Goal: Transaction & Acquisition: Register for event/course

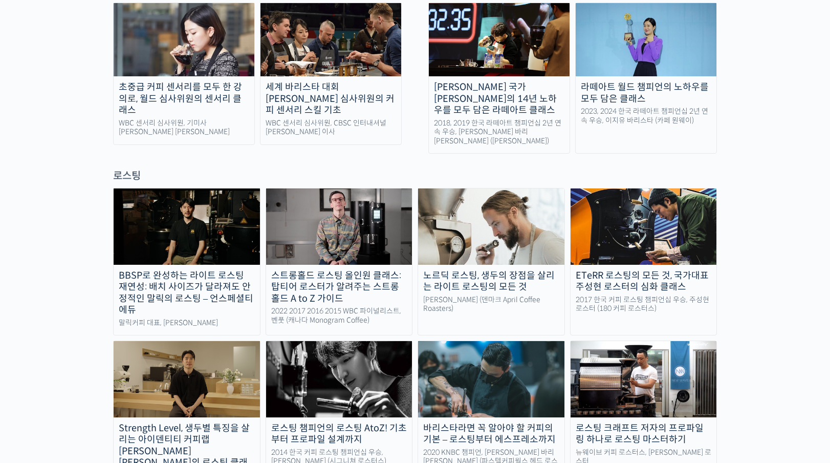
scroll to position [787, 0]
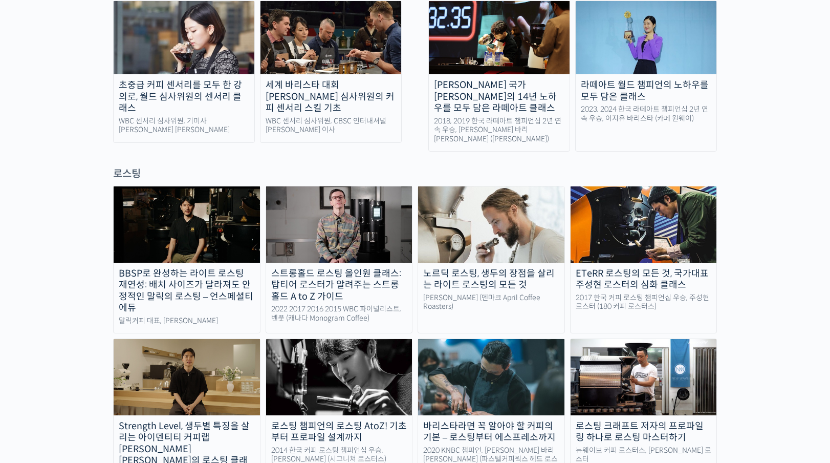
click at [497, 186] on img at bounding box center [491, 224] width 146 height 76
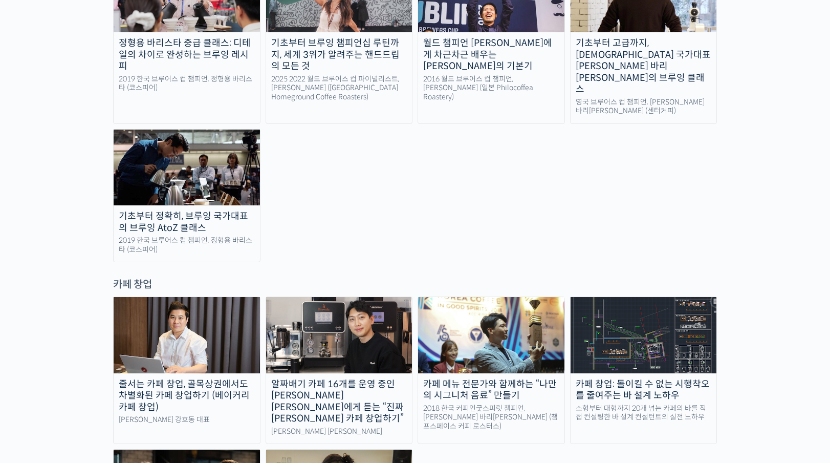
scroll to position [1868, 0]
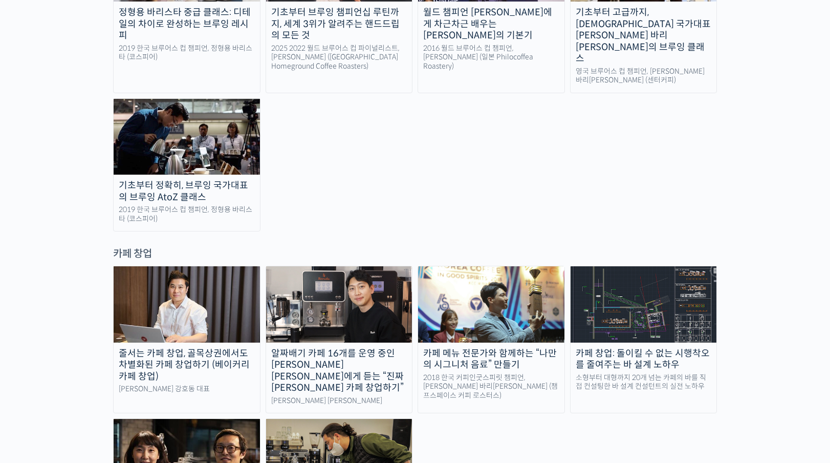
click at [657, 266] on link "카페 창업: 돌이킬 수 없는 시행착오를 줄여주는 바 설계 노하우 소형부터 대형까지 20개 넘는 카페의 바를 직접 컨설팅한 바 설계 컨설턴트의 …" at bounding box center [643, 339] width 147 height 147
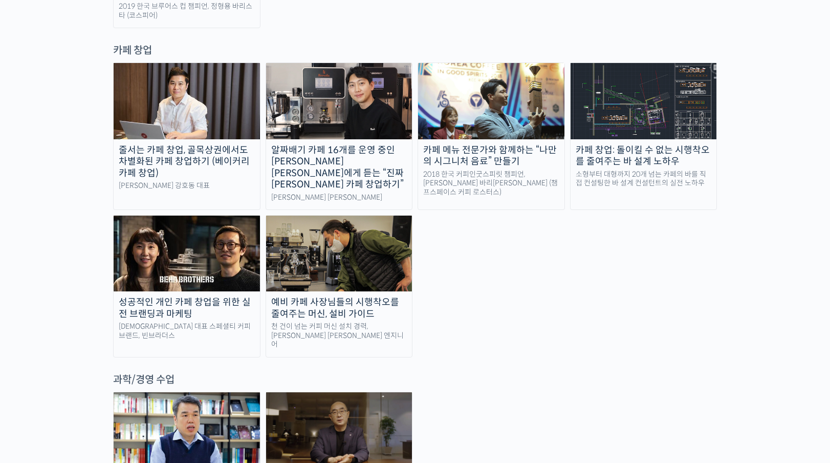
scroll to position [2070, 0]
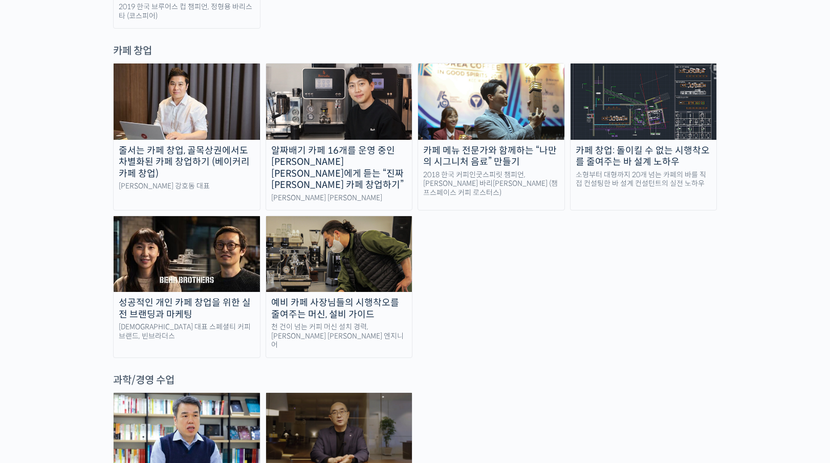
drag, startPoint x: 347, startPoint y: 354, endPoint x: 418, endPoint y: 346, distance: 71.0
click at [347, 392] on link "연 매출 300억 진경도 대표의 카페 사장을 위한 경영 수업 전국 체인점 150개 이상 운영, 핸즈커피 진경도 대표" at bounding box center [339, 458] width 147 height 133
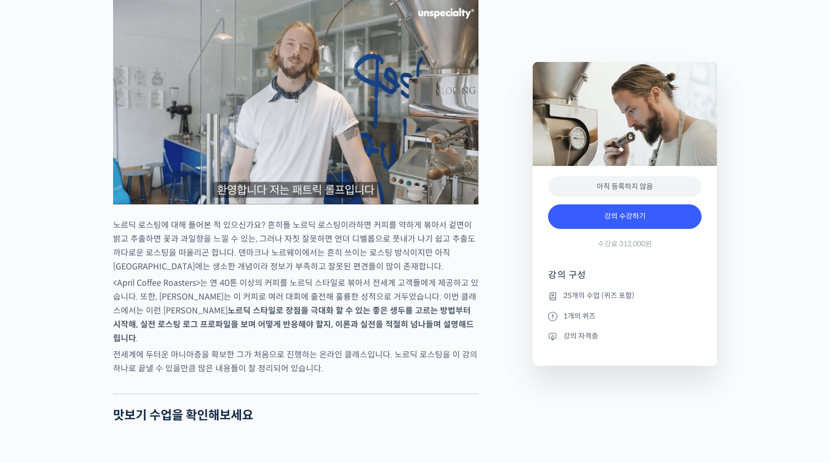
scroll to position [966, 0]
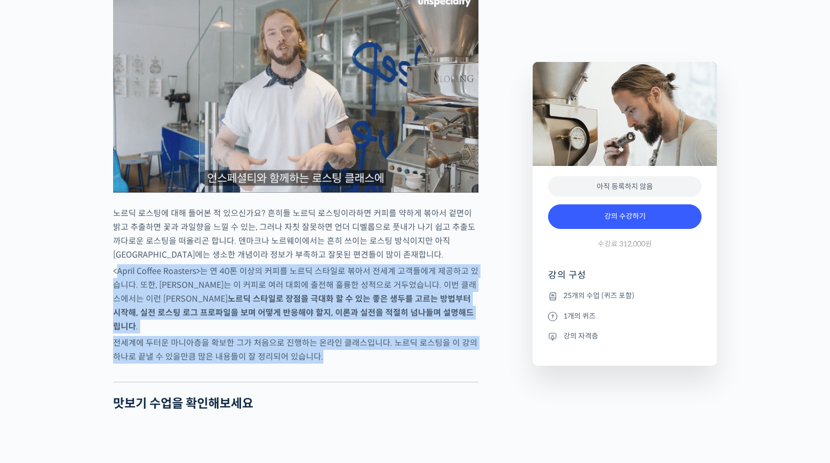
drag, startPoint x: 116, startPoint y: 310, endPoint x: 515, endPoint y: 386, distance: 406.7
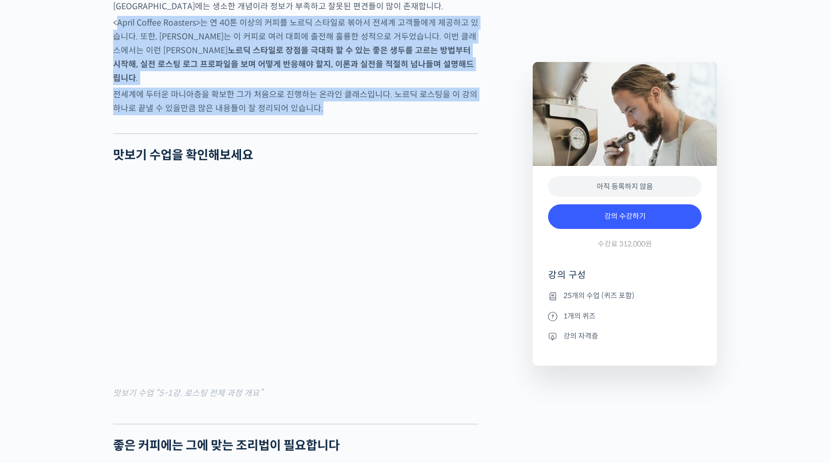
scroll to position [1218, 0]
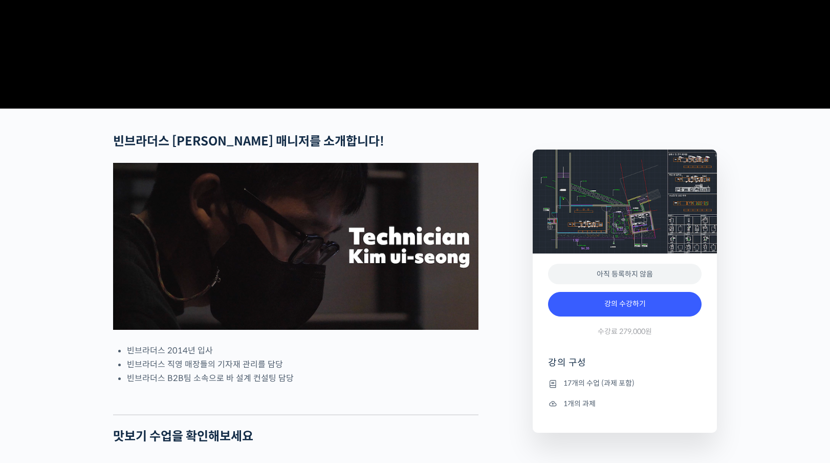
scroll to position [289, 0]
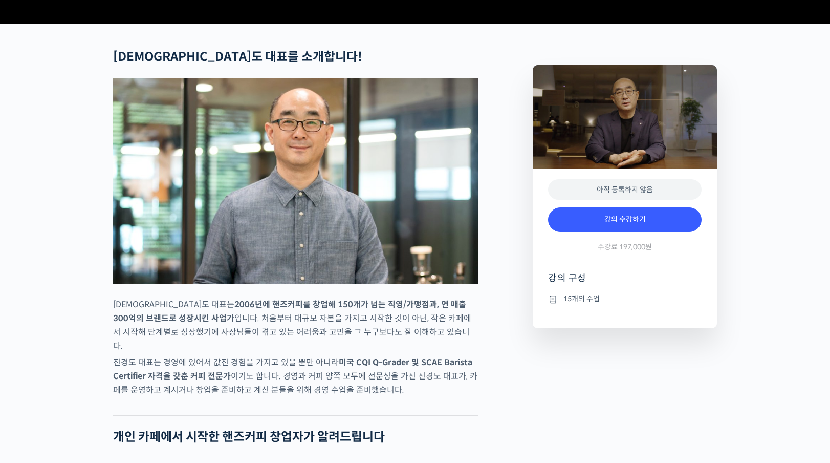
scroll to position [377, 0]
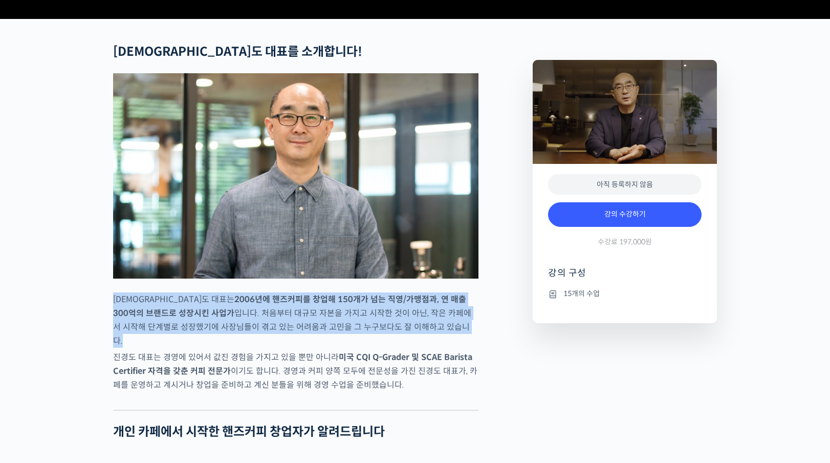
drag, startPoint x: 114, startPoint y: 335, endPoint x: 529, endPoint y: 309, distance: 415.8
click at [418, 347] on p "진경도 대표는 2006년에 핸즈커피를 창업해 150개가 넘는 직영/가맹점과, 연 매출 300억의 브랜드로 성장시킨 사업가 입니다. 처음부터 대…" at bounding box center [295, 319] width 365 height 55
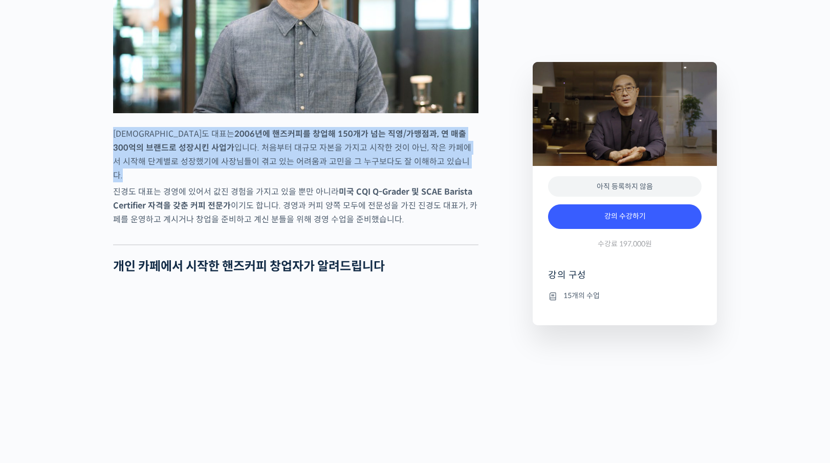
scroll to position [543, 0]
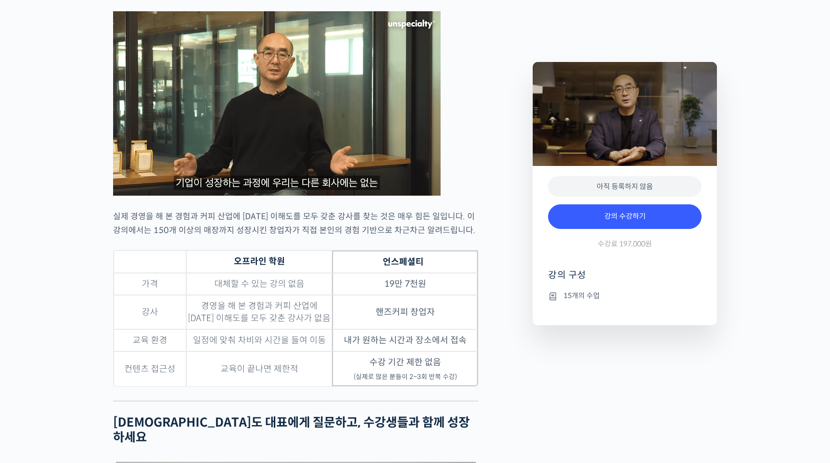
scroll to position [2573, 0]
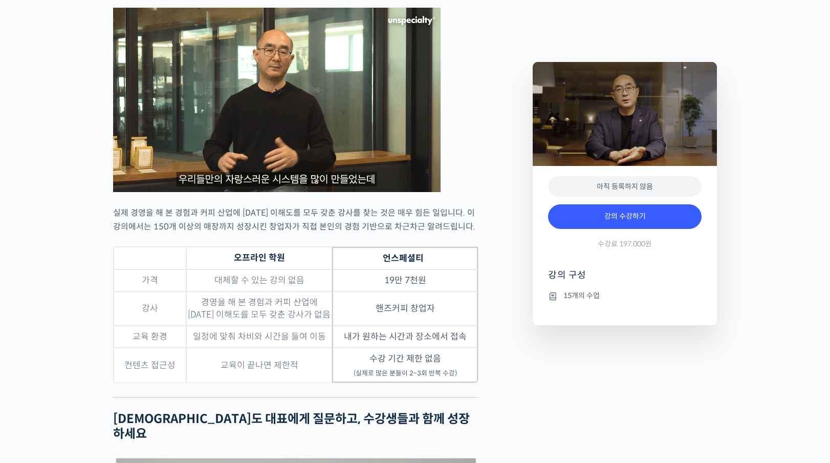
click at [183, 322] on td "강사" at bounding box center [150, 308] width 73 height 34
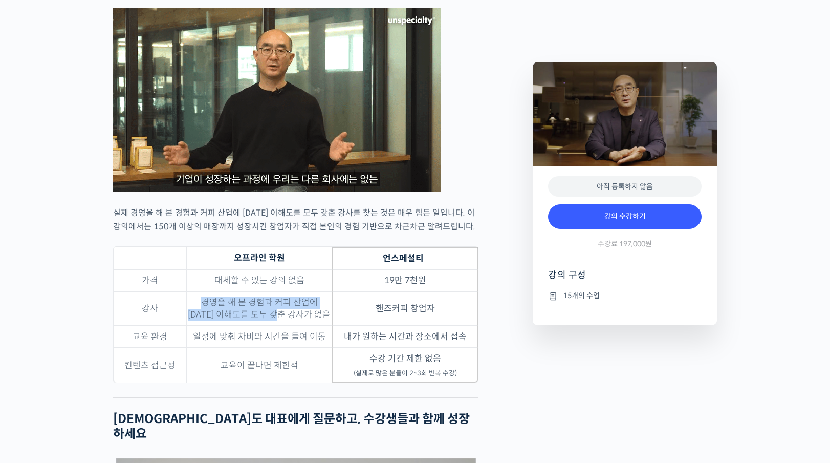
drag, startPoint x: 193, startPoint y: 328, endPoint x: 286, endPoint y: 339, distance: 93.2
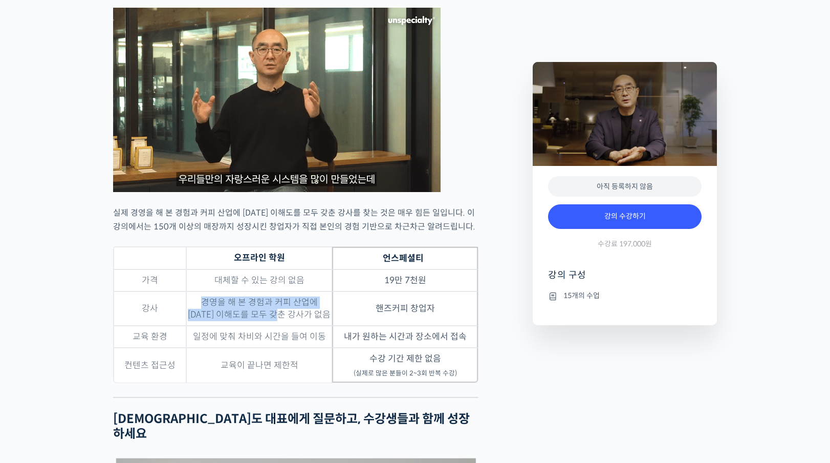
click at [286, 325] on td "경영을 해 본 경험과 커피 산업에 대한 이해도를 모두 갖춘 강사가 없음" at bounding box center [259, 308] width 146 height 34
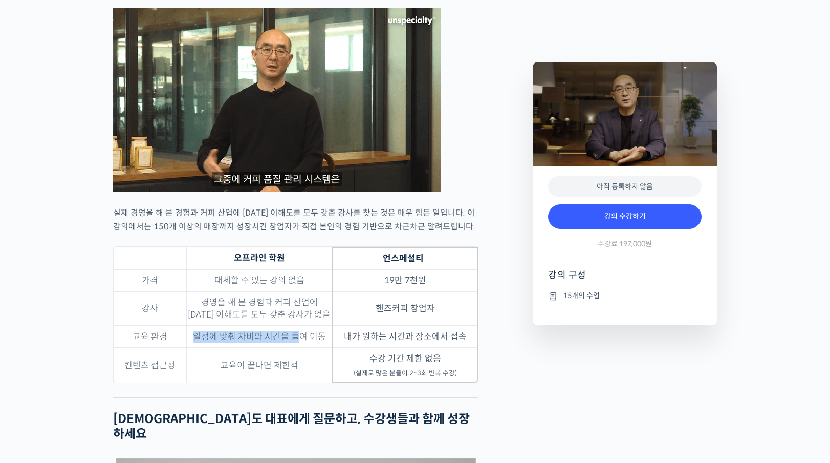
drag, startPoint x: 191, startPoint y: 360, endPoint x: 297, endPoint y: 365, distance: 105.5
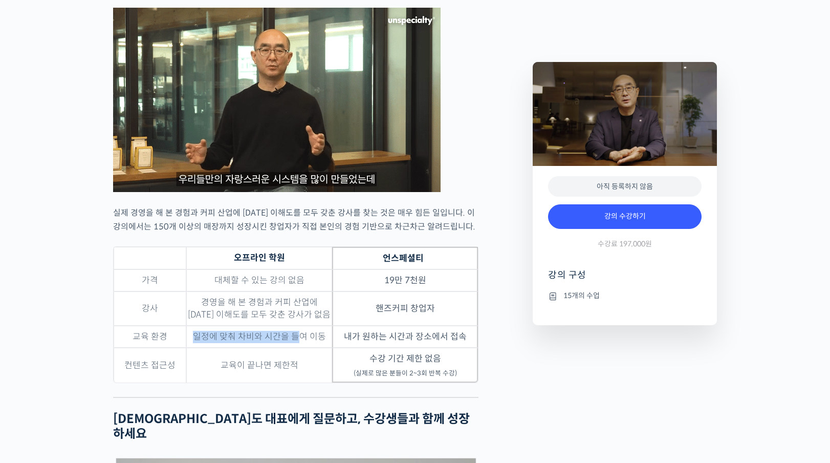
click at [297, 347] on td "일정에 맞춰 차비와 시간을 들여 이동" at bounding box center [259, 336] width 146 height 22
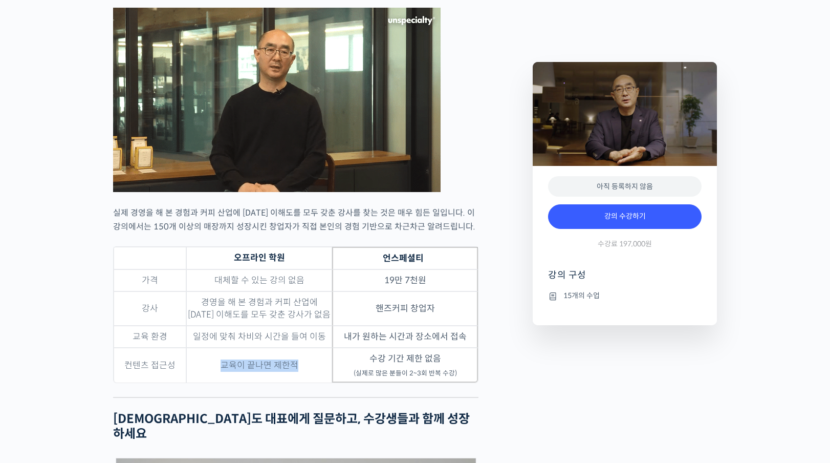
drag, startPoint x: 218, startPoint y: 384, endPoint x: 300, endPoint y: 383, distance: 82.4
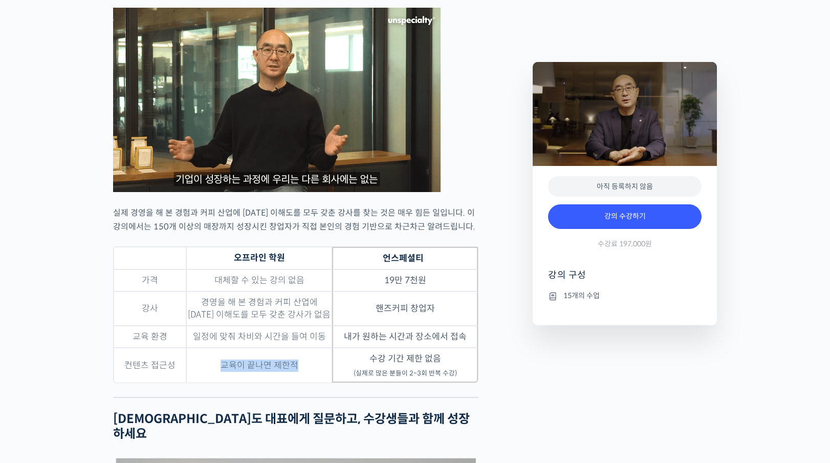
click at [294, 382] on td "교육이 끝나면 제한적" at bounding box center [259, 364] width 146 height 35
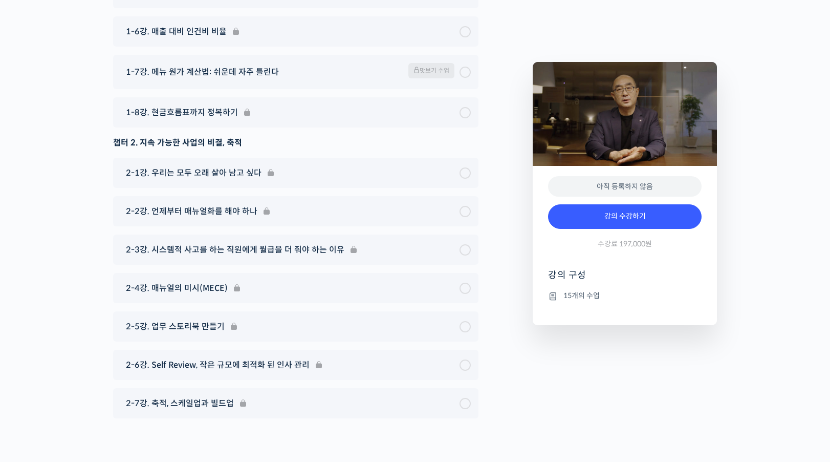
scroll to position [3937, 0]
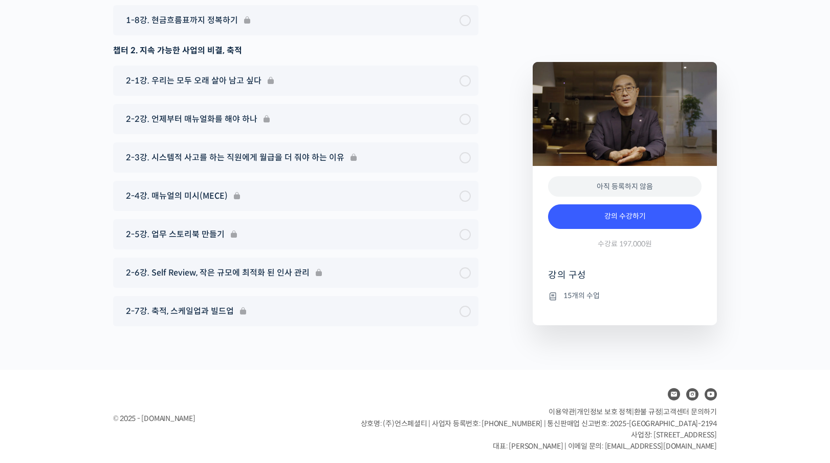
drag, startPoint x: 595, startPoint y: 350, endPoint x: 599, endPoint y: 346, distance: 5.8
drag, startPoint x: 463, startPoint y: 153, endPoint x: 467, endPoint y: 157, distance: 5.4
click at [463, 153] on div "2-3강. 시스템적 사고를 하는 직원에게 월급을 더 줘야 하는 이유" at bounding box center [295, 157] width 365 height 30
click at [622, 217] on link "강의 수강하기" at bounding box center [624, 216] width 153 height 25
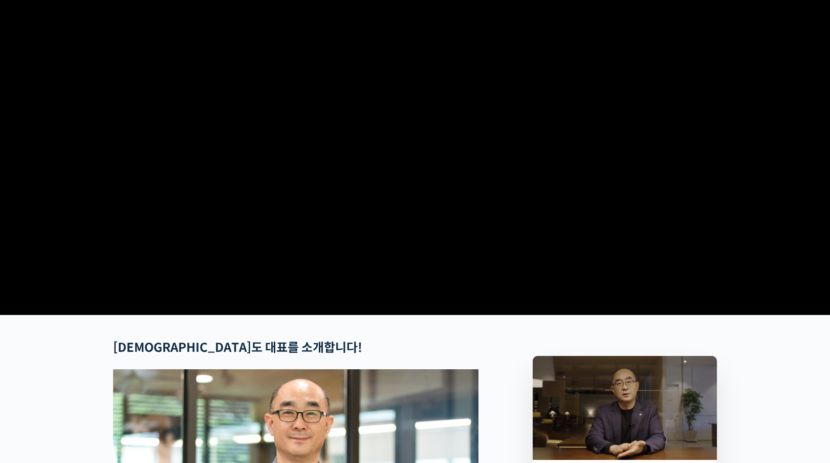
scroll to position [0, 0]
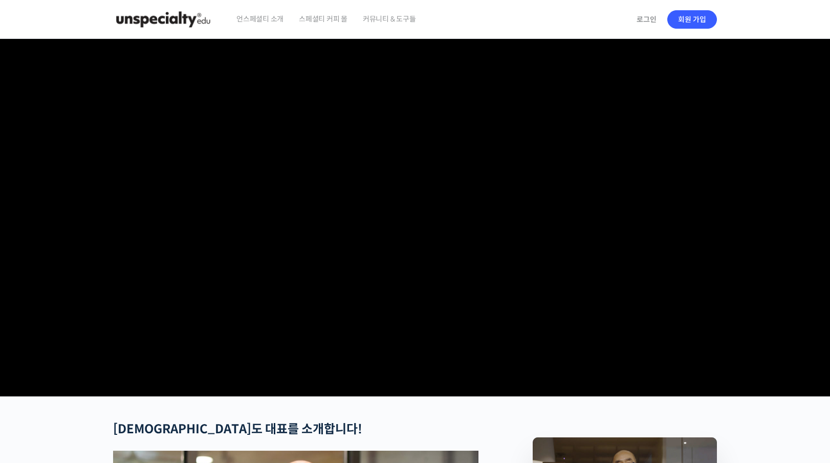
click at [412, 392] on video at bounding box center [415, 215] width 604 height 353
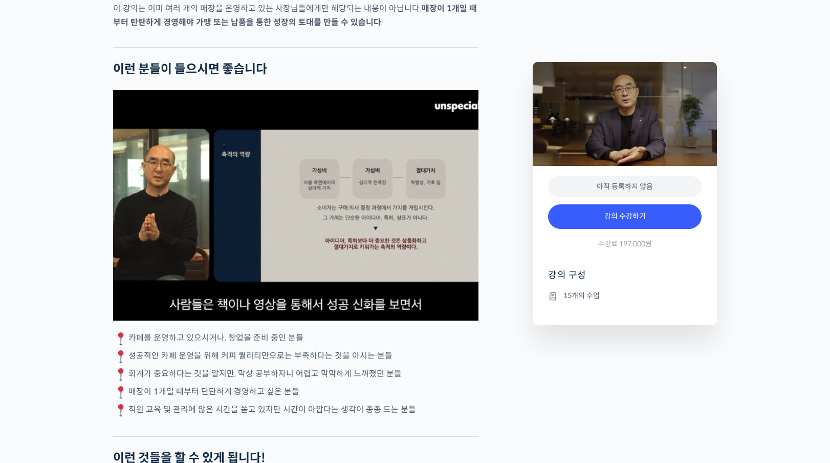
scroll to position [1714, 0]
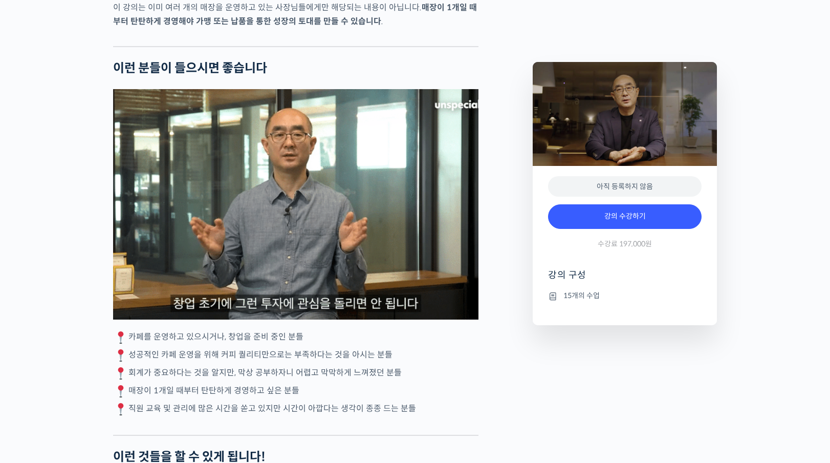
drag, startPoint x: 136, startPoint y: 394, endPoint x: 433, endPoint y: 398, distance: 297.3
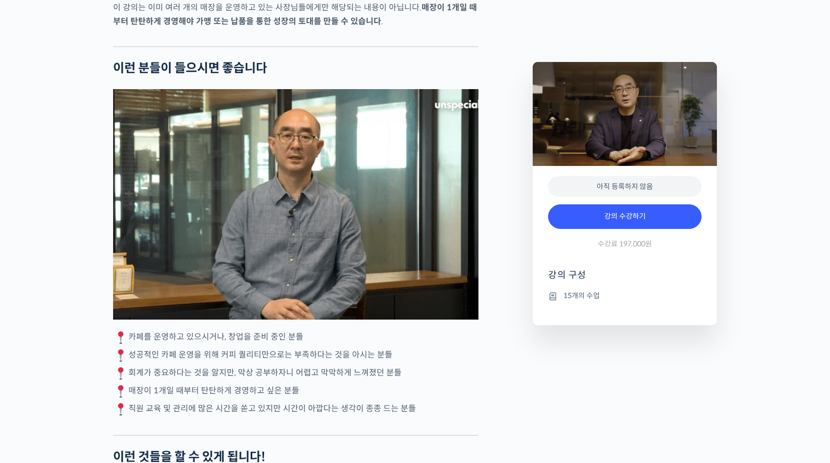
click at [433, 381] on p "회계가 중요하다는 것을 알지만, 막상 공부하자니 어렵고 막막하게 느껴졌던 분들" at bounding box center [295, 372] width 365 height 15
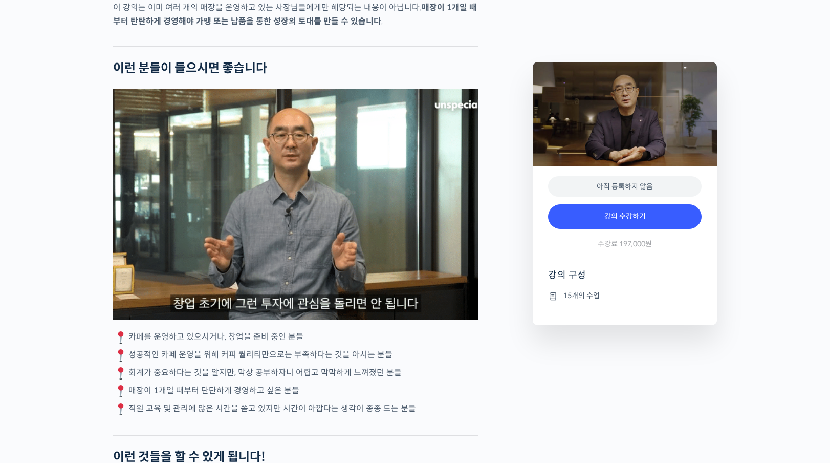
click at [314, 399] on p "매장이 1개일 때부터 탄탄하게 경영하고 싶은 분들" at bounding box center [295, 390] width 365 height 15
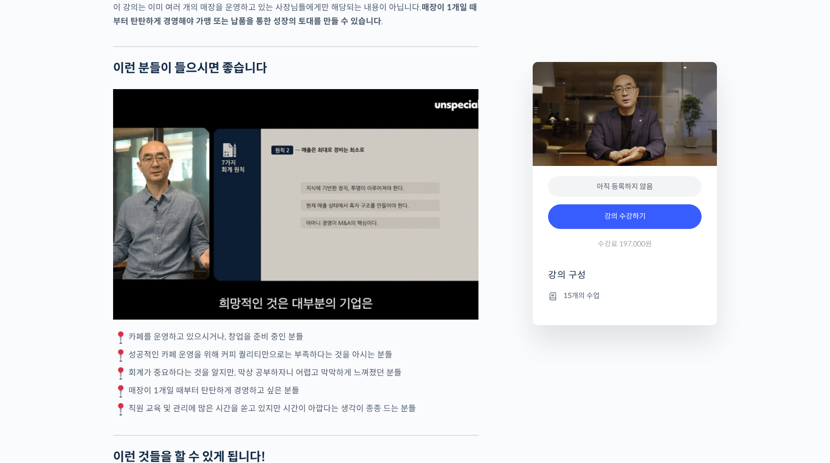
drag, startPoint x: 126, startPoint y: 413, endPoint x: 268, endPoint y: 416, distance: 141.8
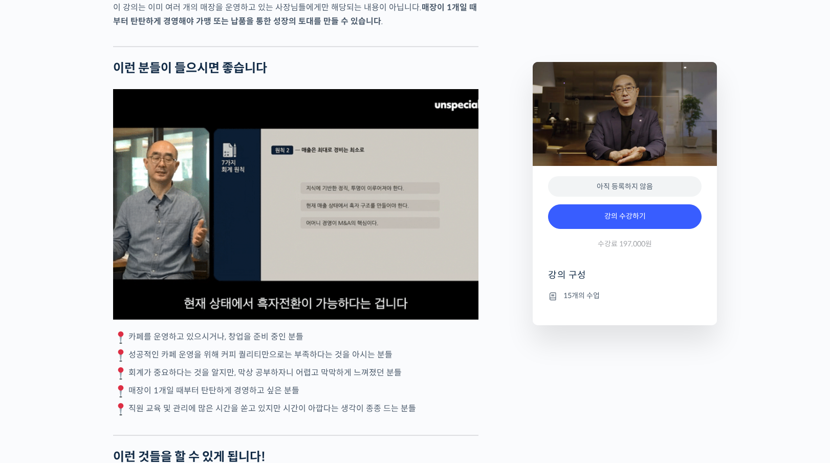
click at [279, 399] on p "매장이 1개일 때부터 탄탄하게 경영하고 싶은 분들" at bounding box center [295, 390] width 365 height 15
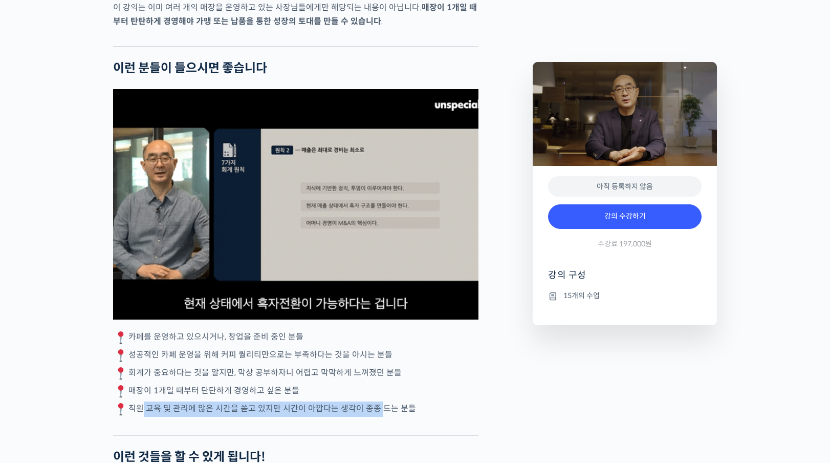
drag, startPoint x: 135, startPoint y: 432, endPoint x: 375, endPoint y: 440, distance: 239.6
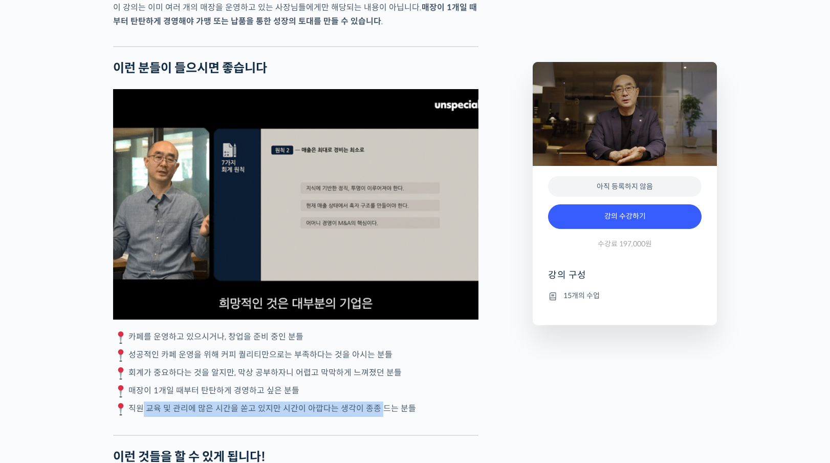
click at [375, 416] on p "직원 교육 및 관리에 많은 시간을 쏟고 있지만 시간이 아깝다는 생각이 종종 드는 분들" at bounding box center [295, 408] width 365 height 15
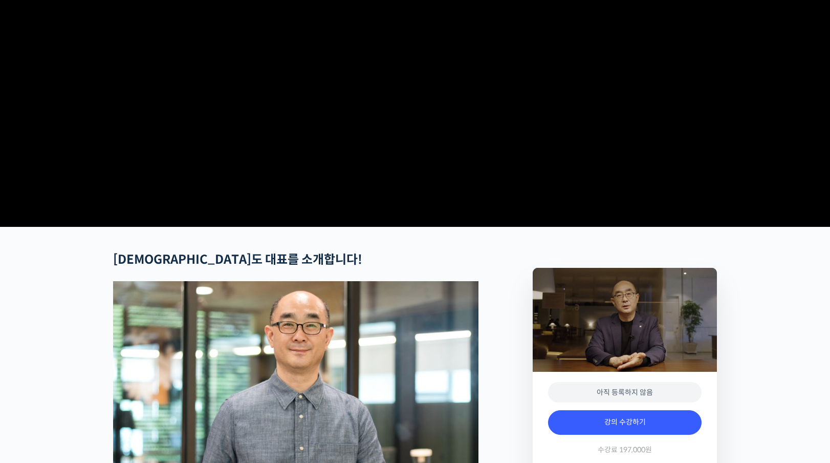
scroll to position [0, 0]
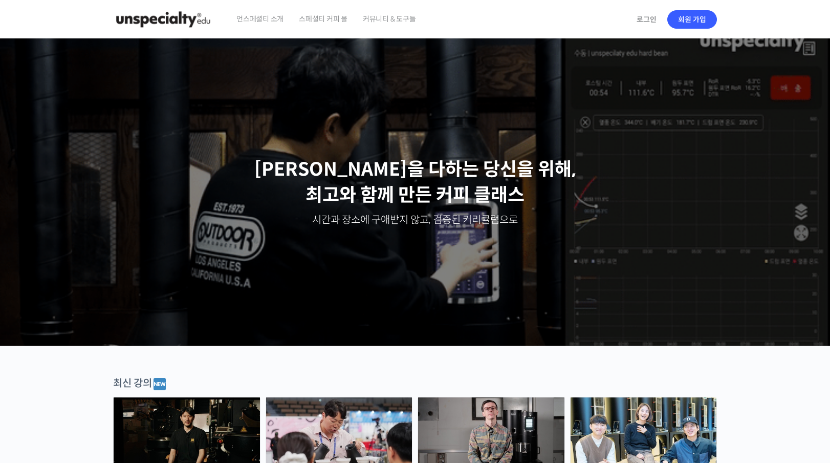
click at [148, 23] on img at bounding box center [163, 19] width 100 height 31
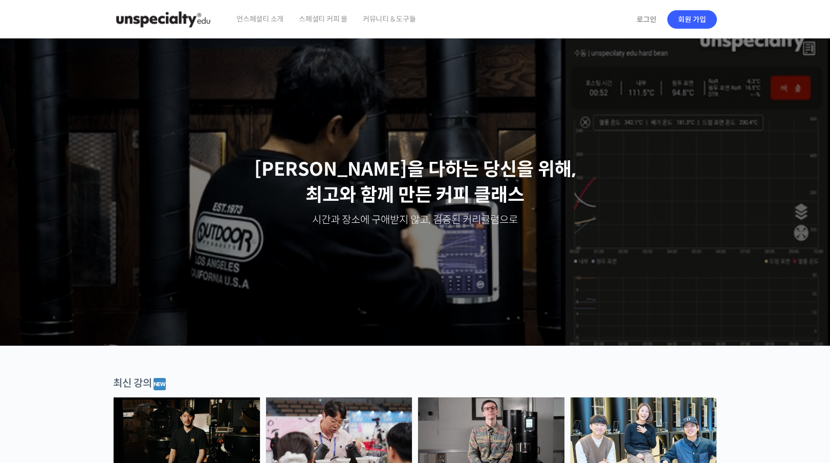
click at [401, 14] on span "커뮤니티 & 도구들" at bounding box center [389, 18] width 53 height 39
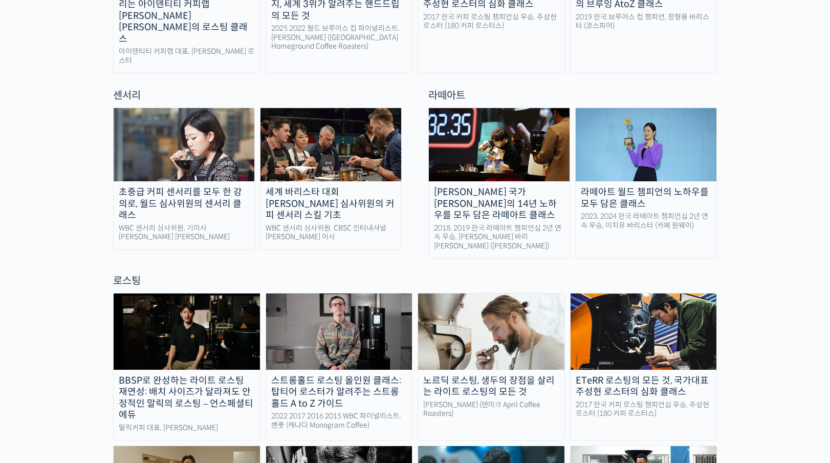
scroll to position [602, 0]
